Goal: Information Seeking & Learning: Learn about a topic

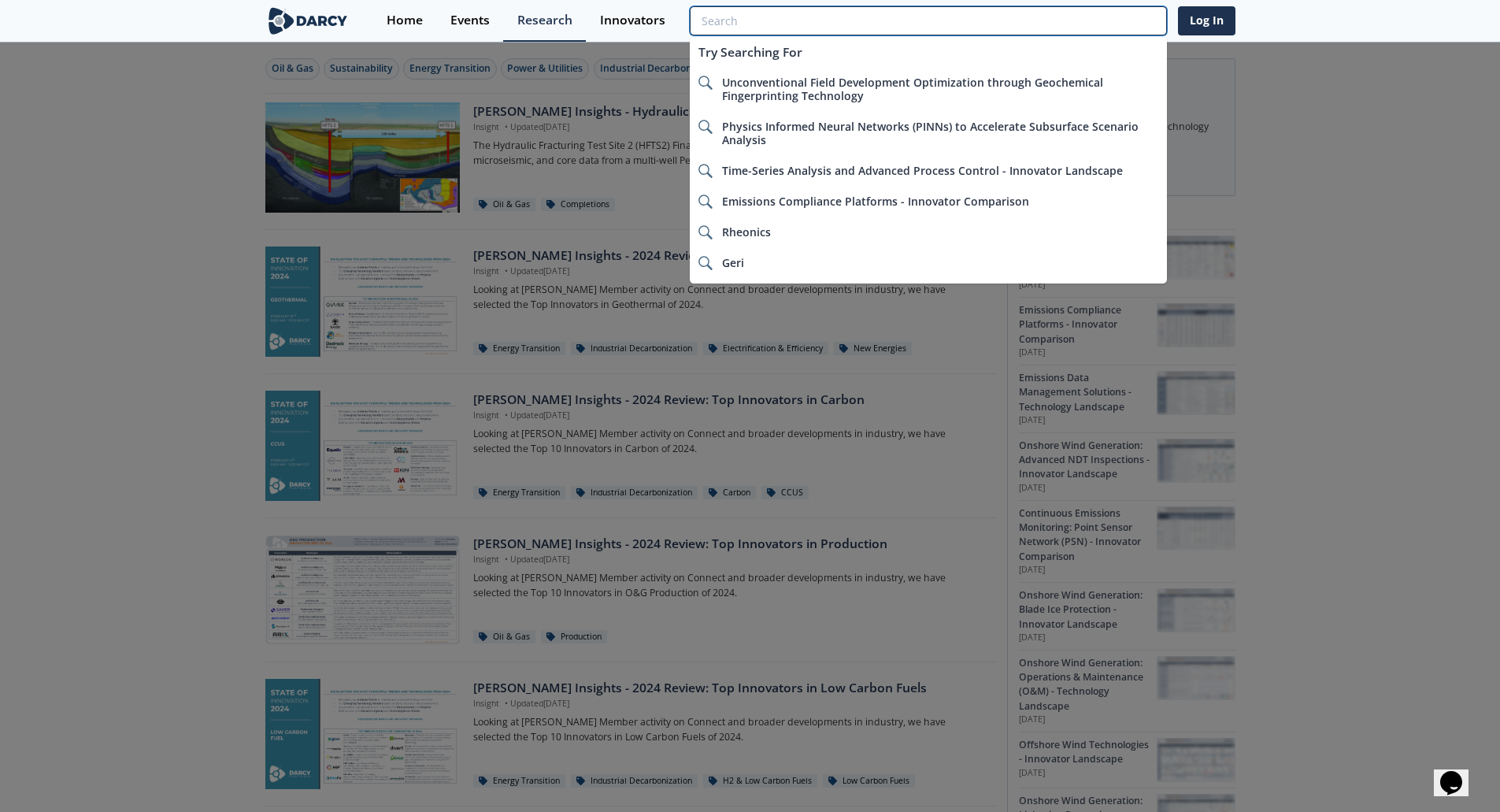
click at [1075, 26] on input "search" at bounding box center [928, 21] width 477 height 29
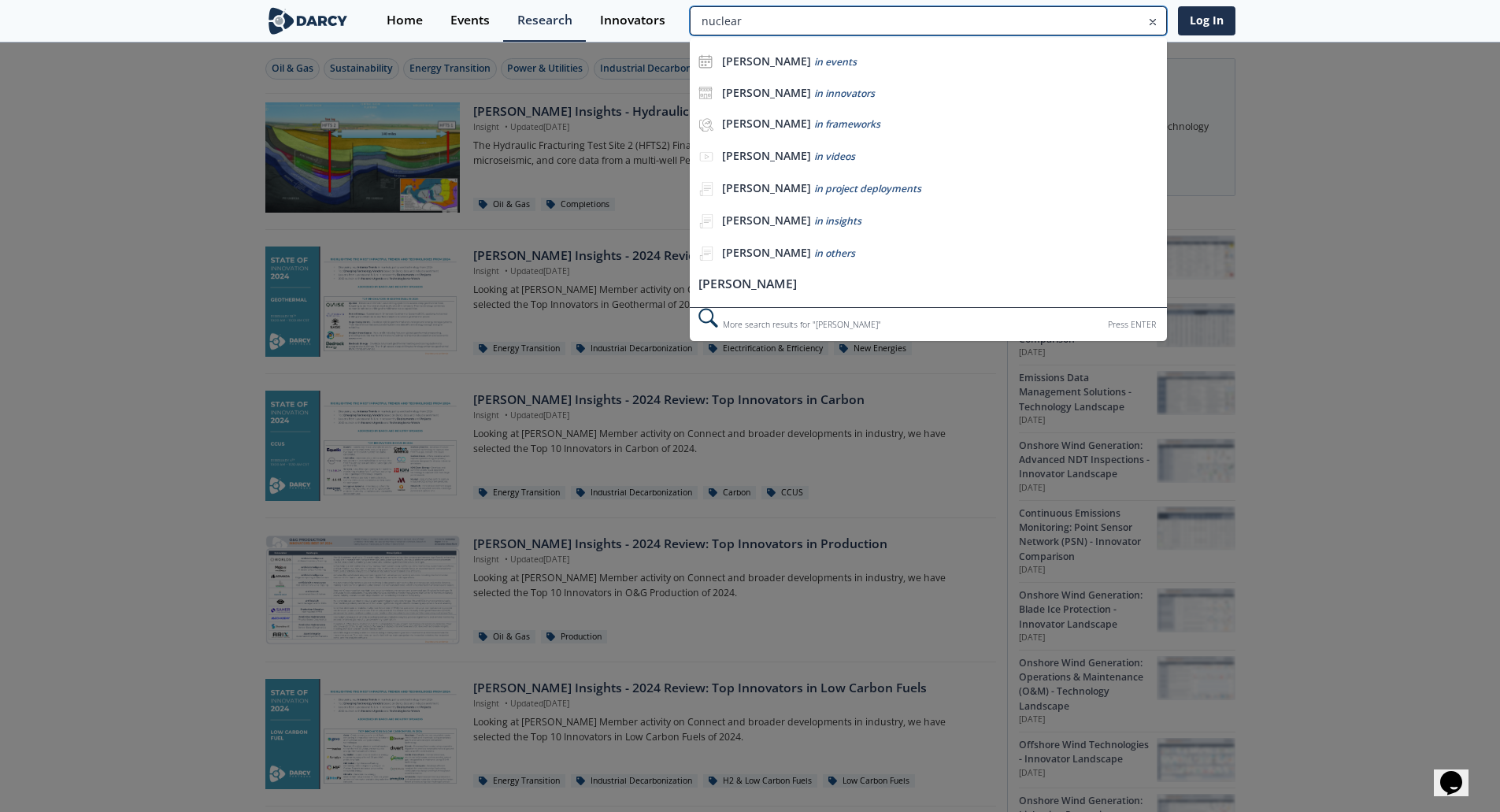
type input "nuclear"
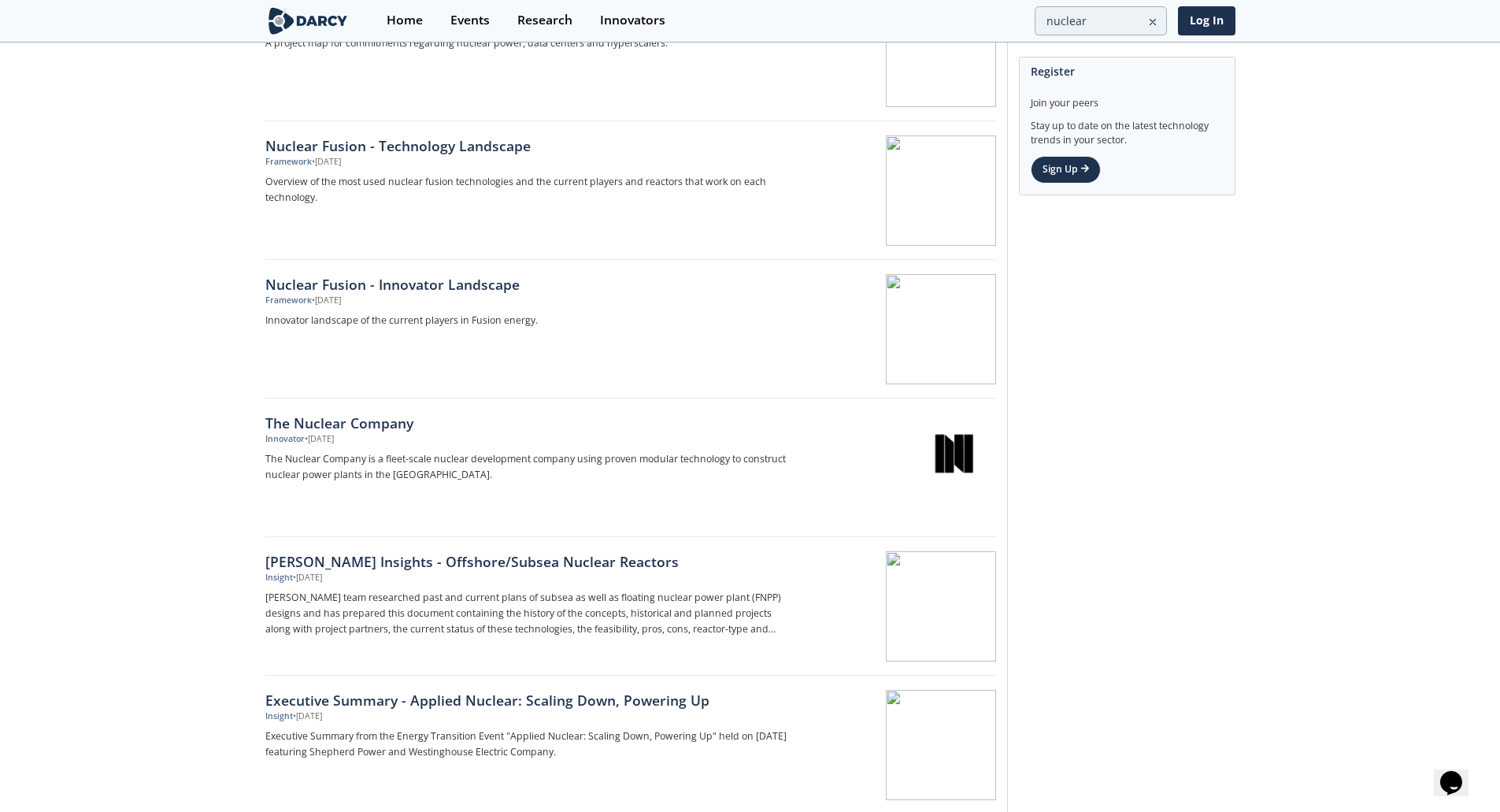
scroll to position [1811, 0]
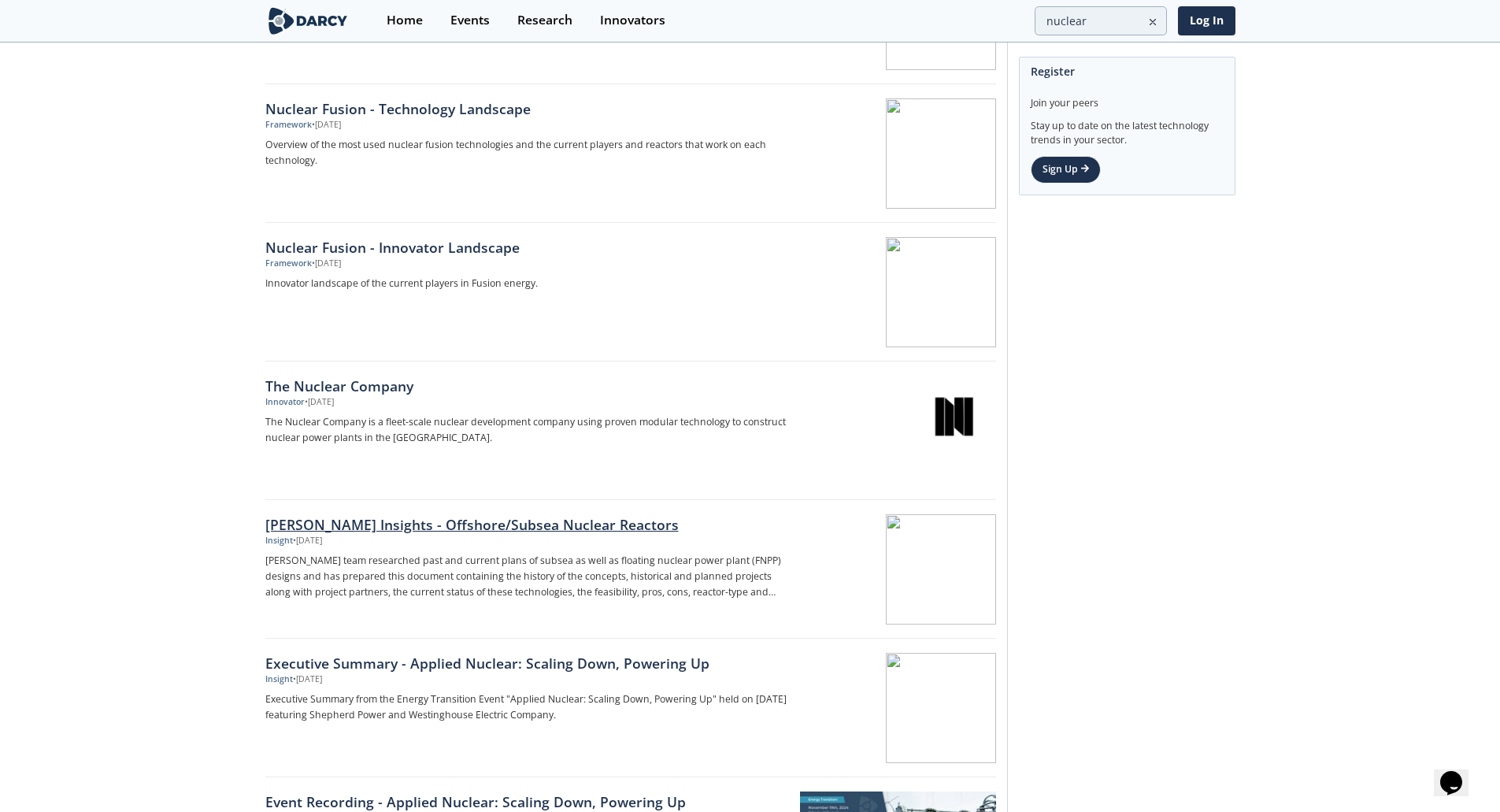
click at [403, 519] on div "[PERSON_NAME] Insights - Offshore/Subsea Nuclear Reactors" at bounding box center [526, 524] width 522 height 21
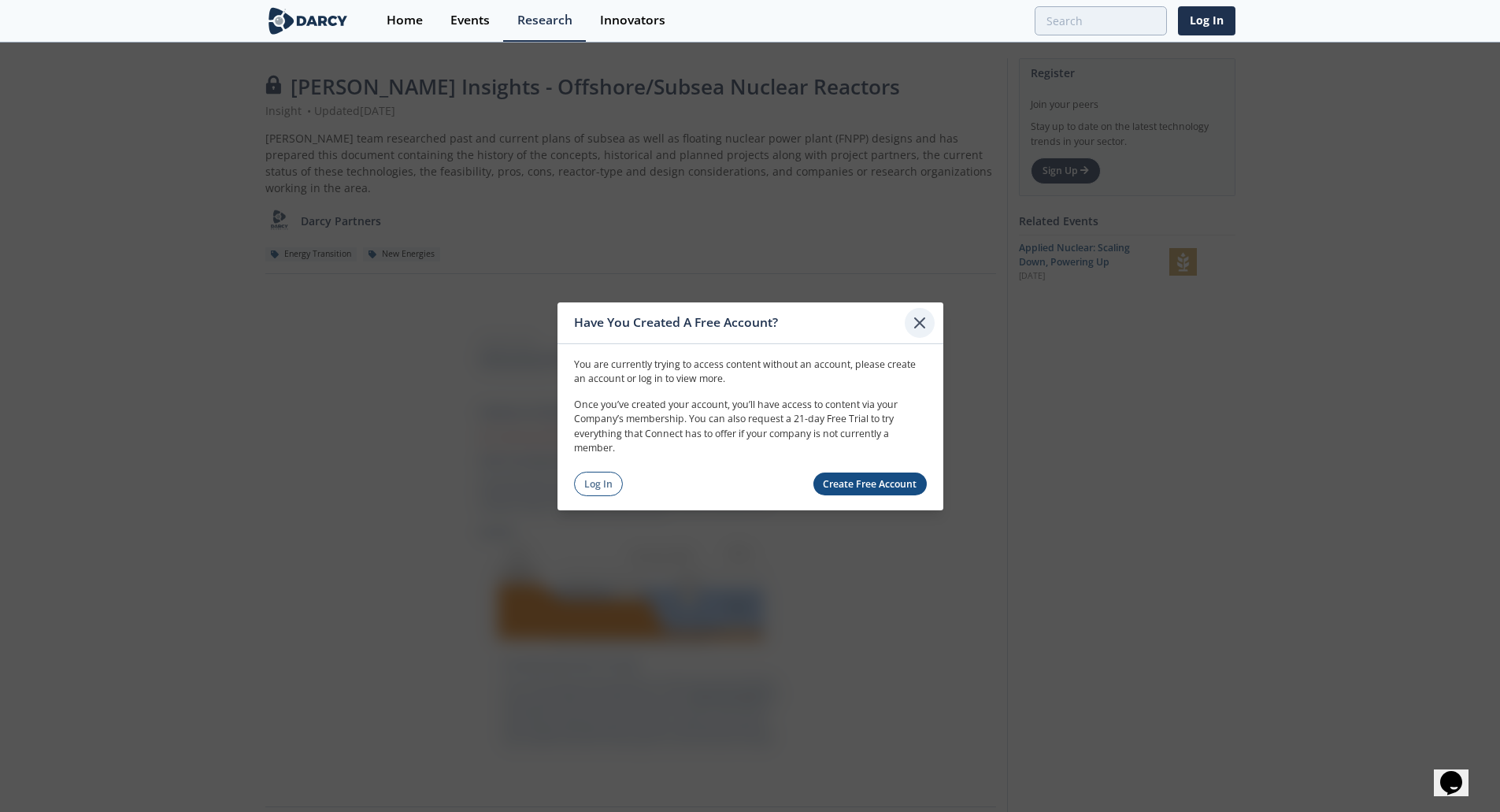
click at [923, 324] on icon at bounding box center [919, 321] width 19 height 19
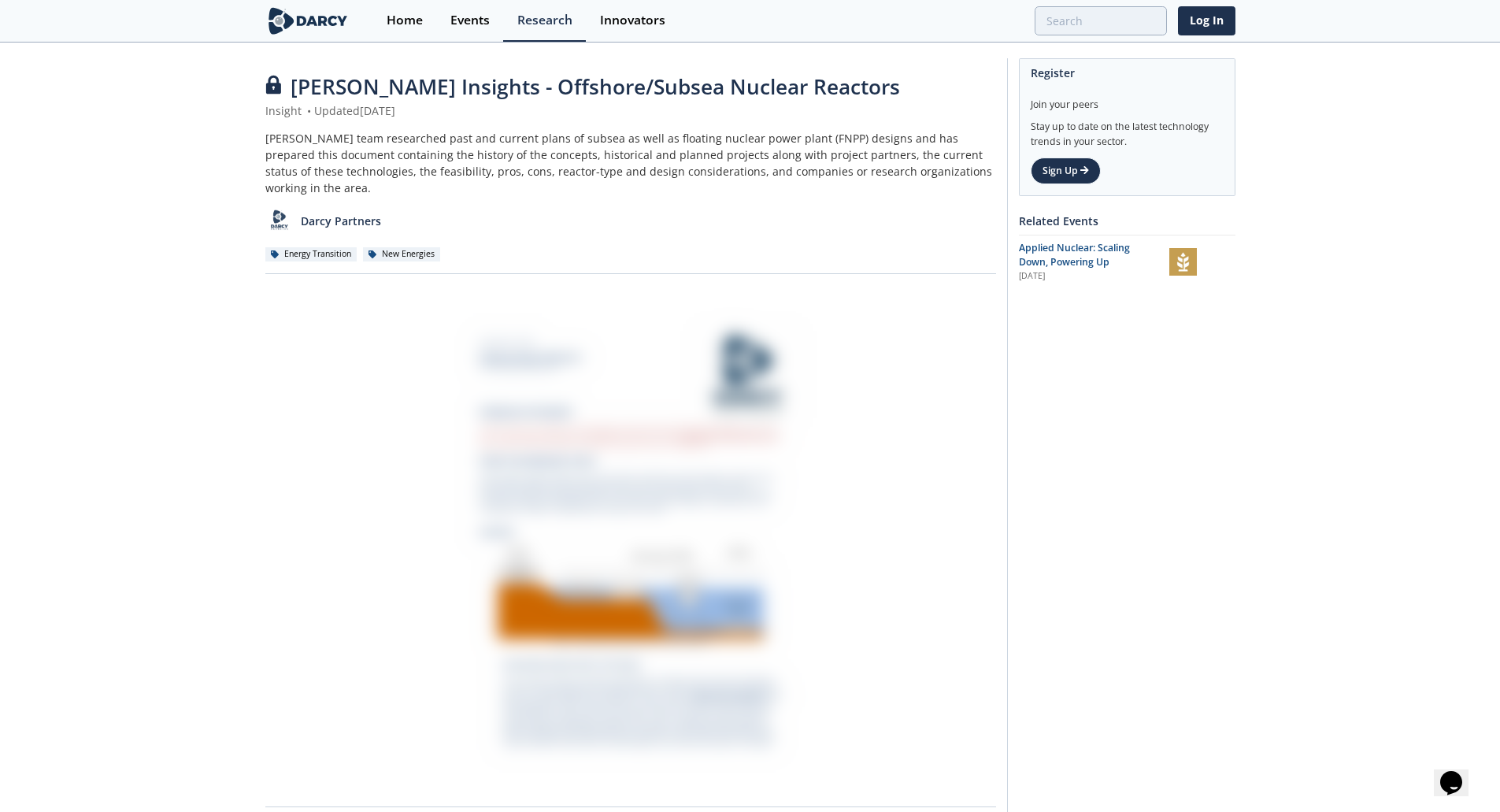
type input "nuclear"
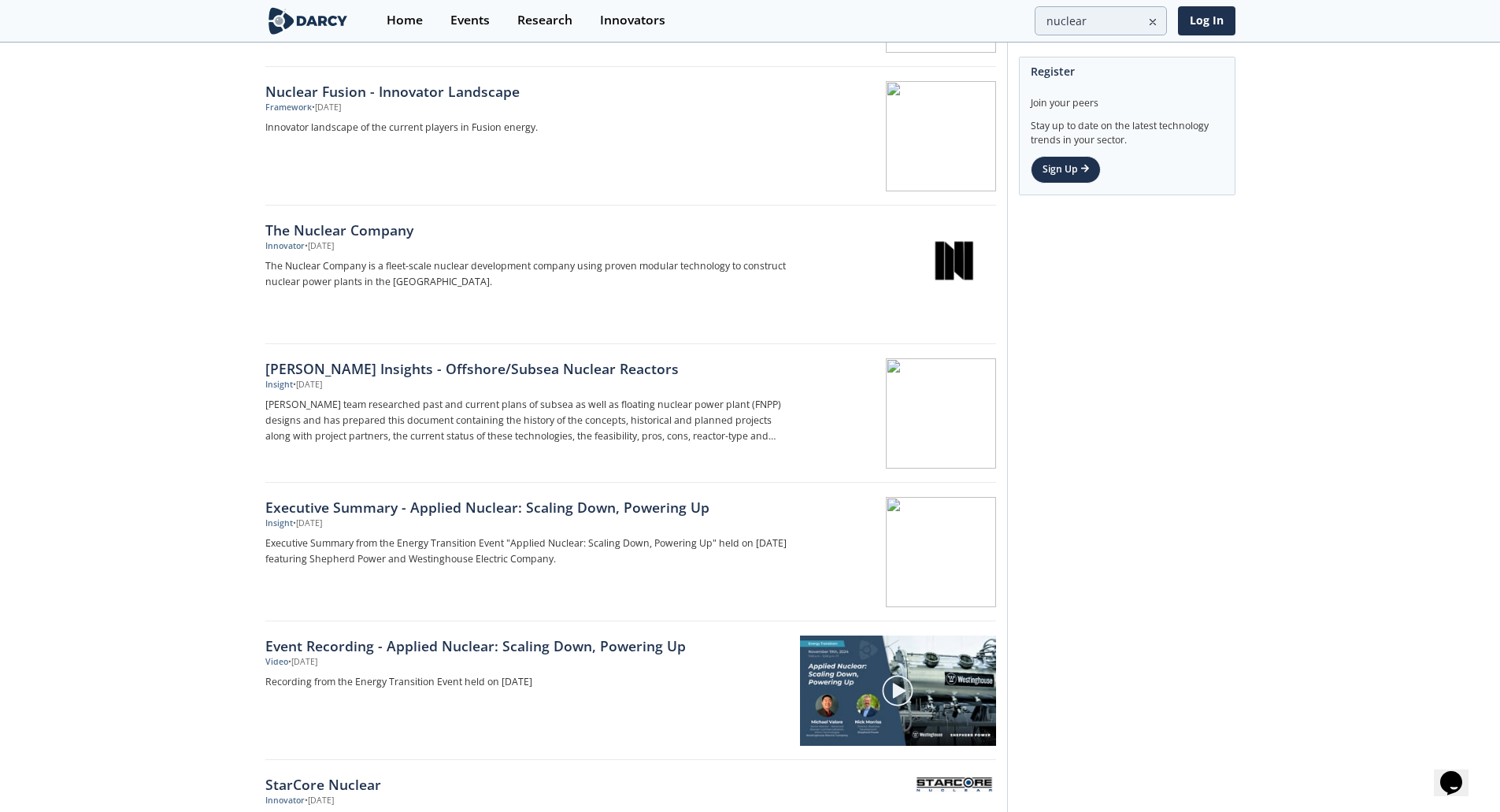
scroll to position [1968, 0]
click at [953, 422] on div at bounding box center [897, 411] width 198 height 110
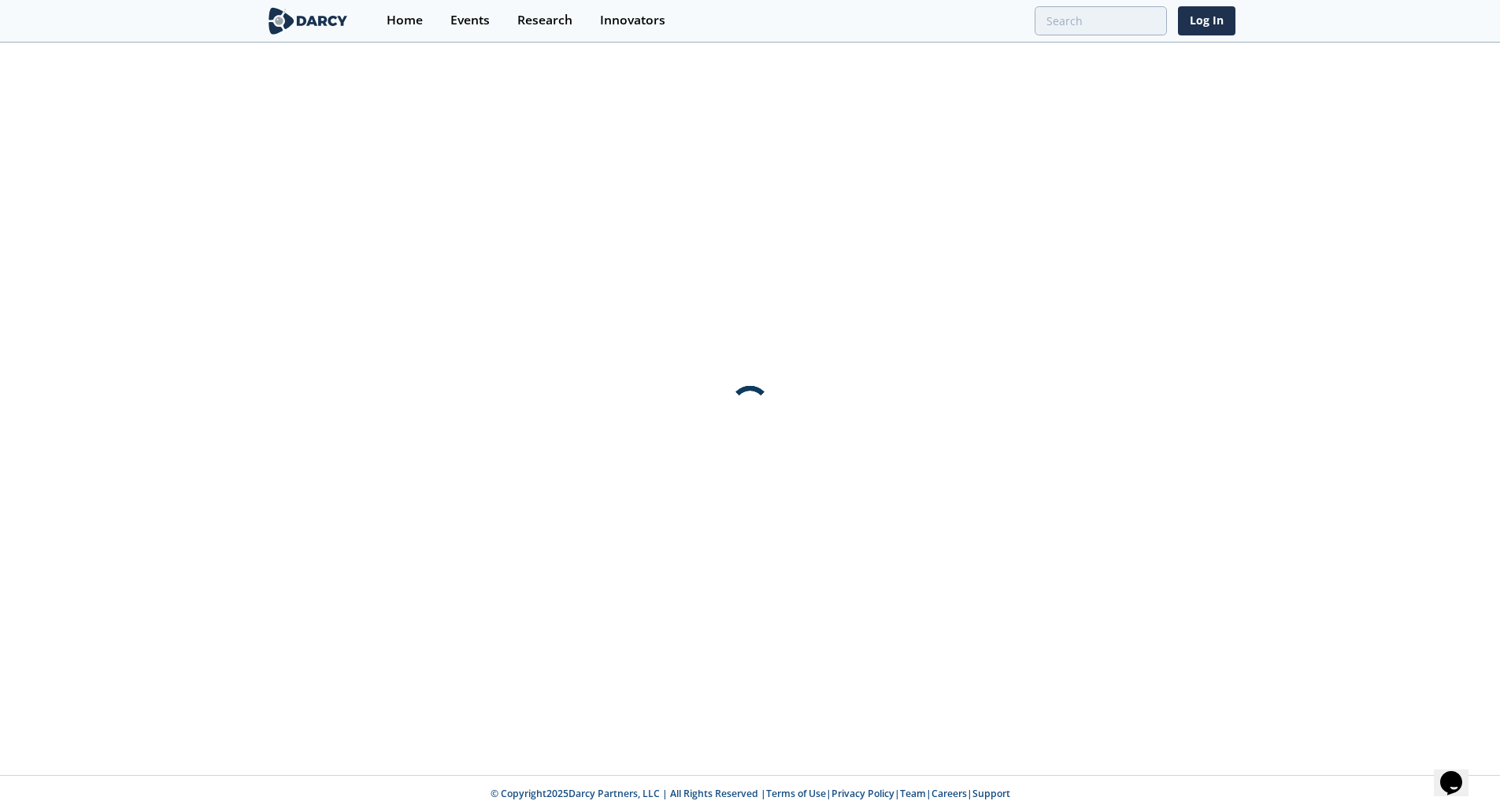
scroll to position [0, 0]
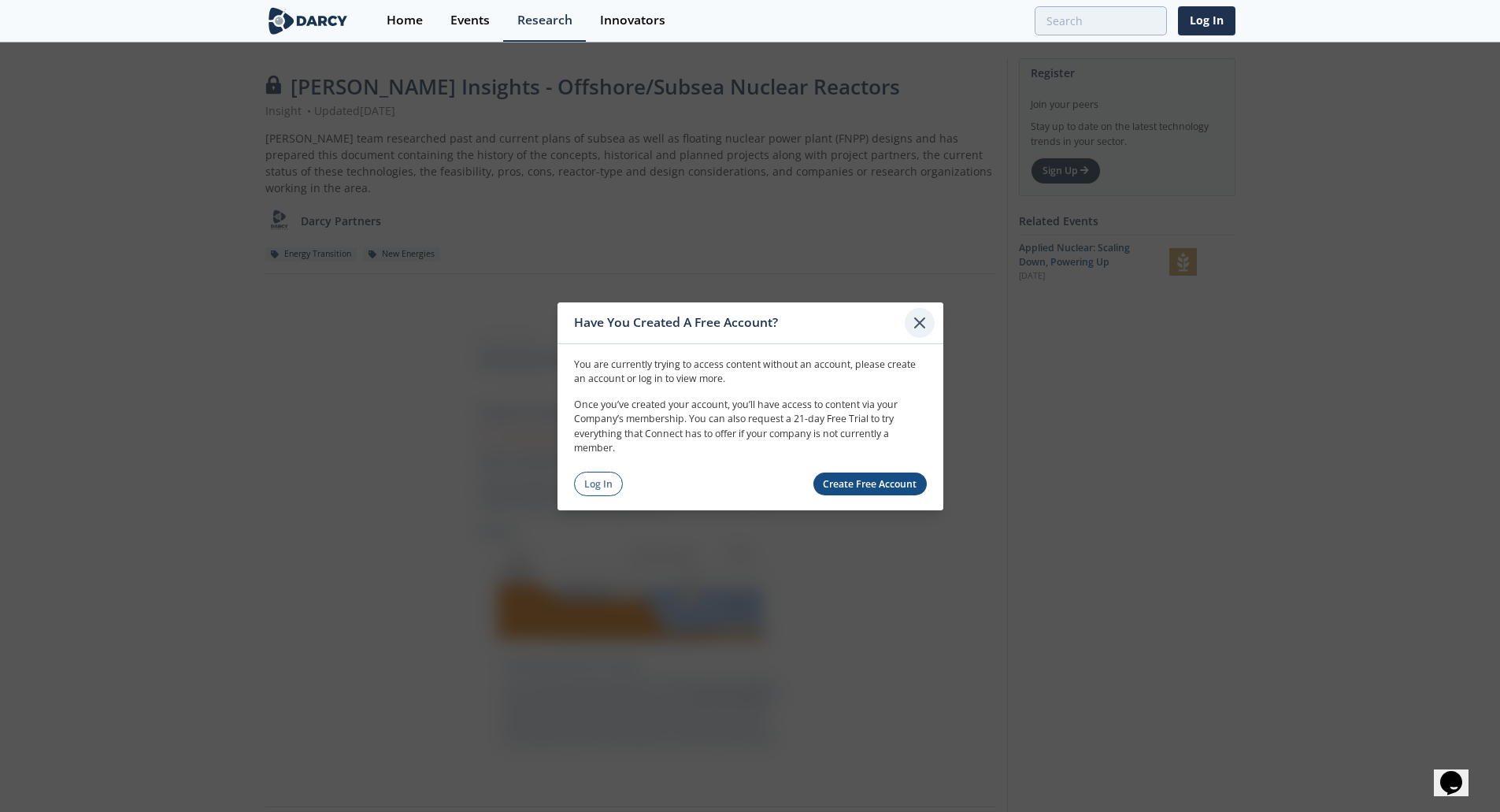
click at [921, 322] on icon at bounding box center [919, 322] width 10 height 10
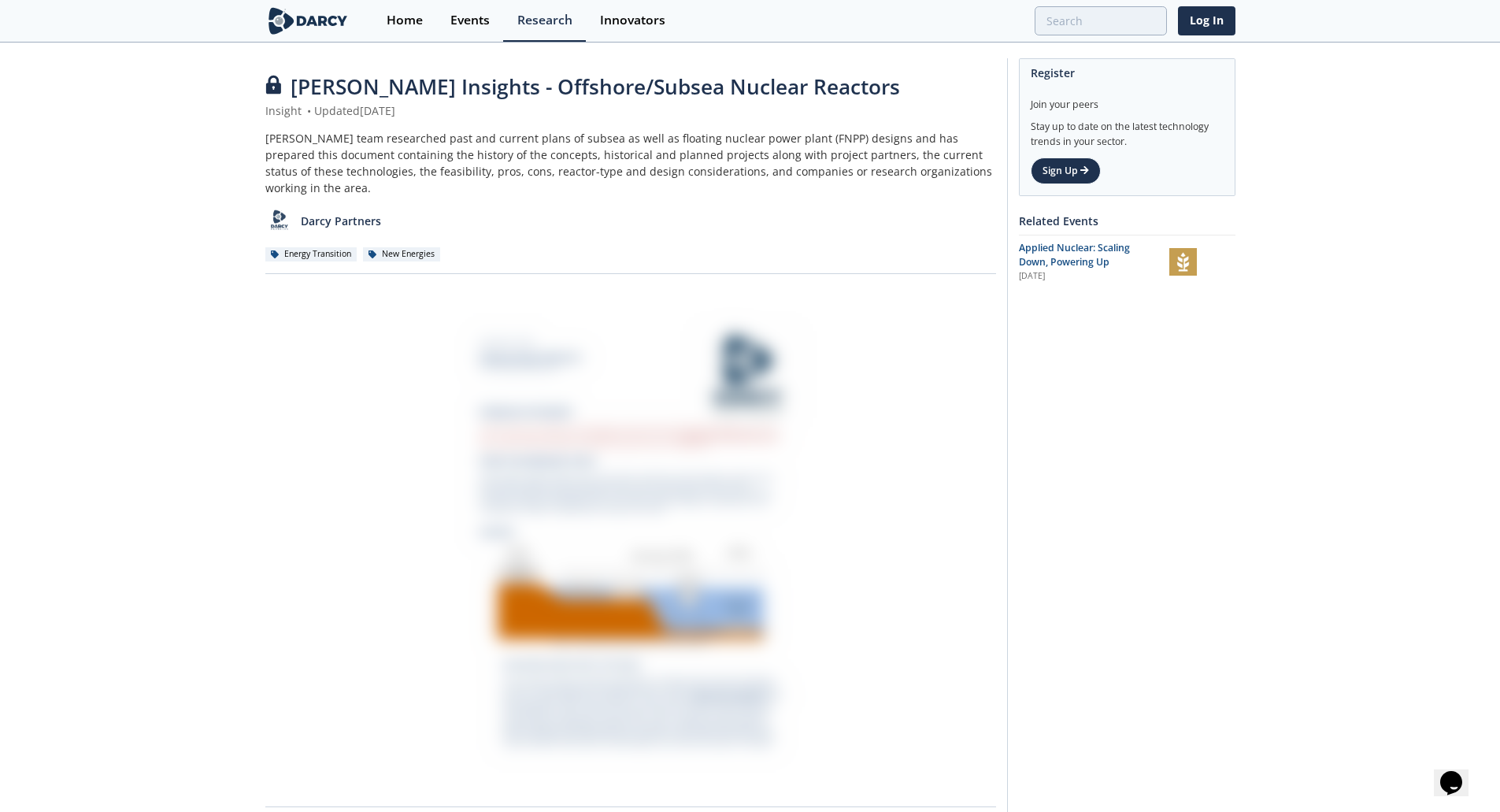
type input "nuclear"
